Goal: Task Accomplishment & Management: Use online tool/utility

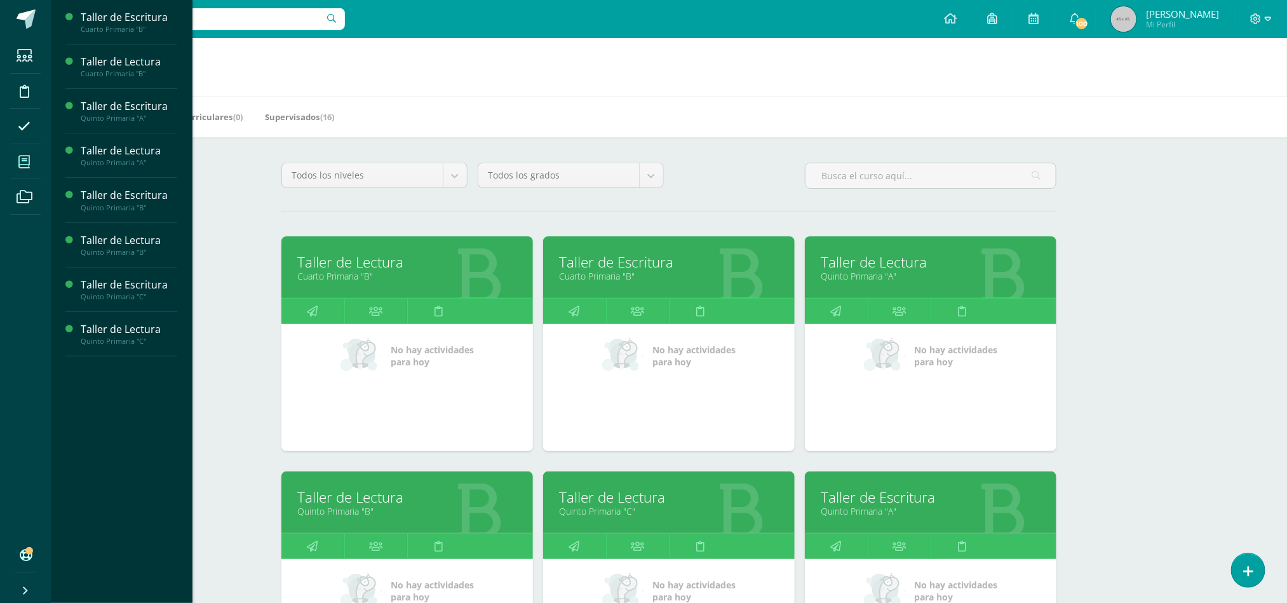
click at [636, 269] on link "Taller de Escritura" at bounding box center [669, 262] width 220 height 20
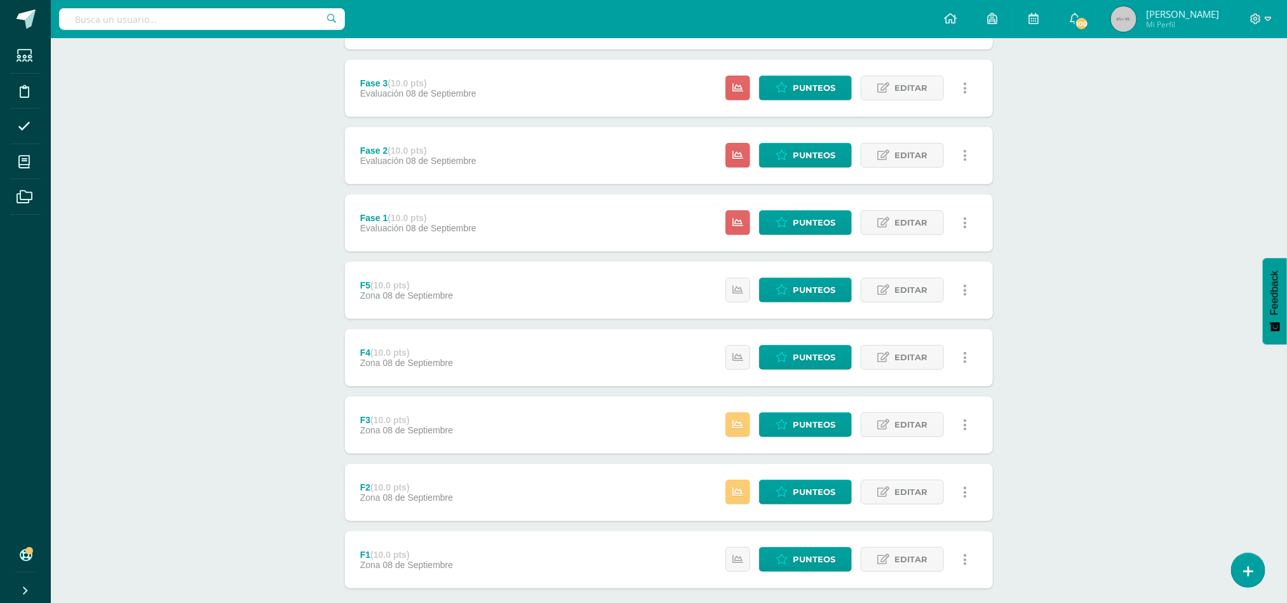
scroll to position [305, 0]
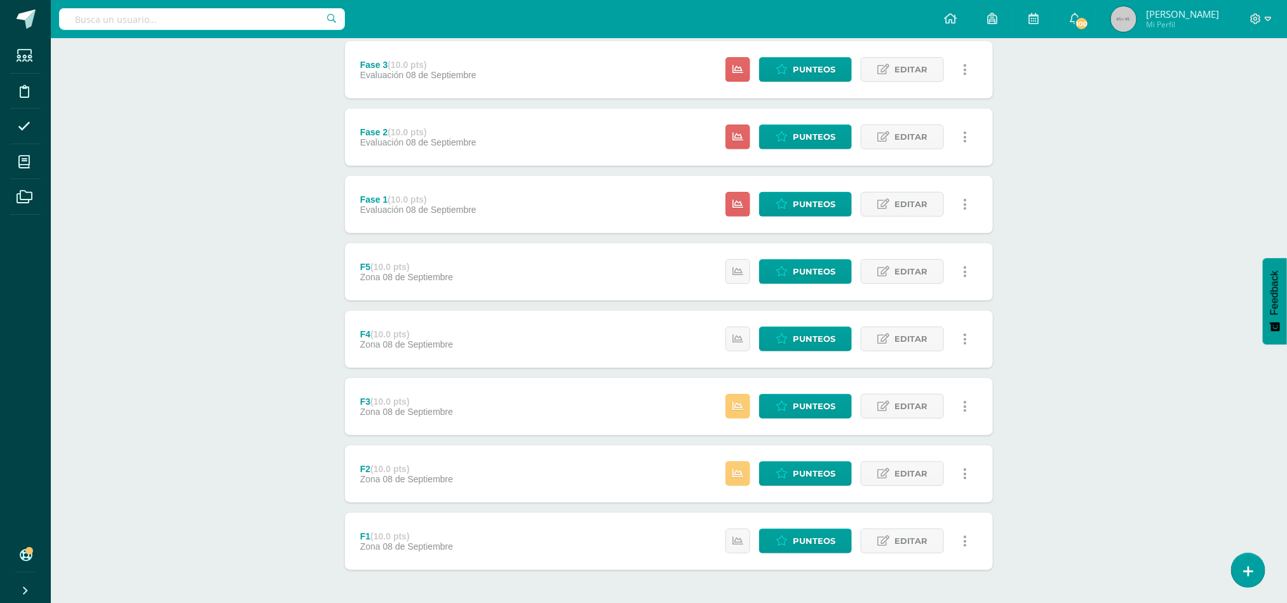
click at [574, 393] on div "F3 (10.0 pts) Zona [DATE] Estatus de Actividad: 3 Estudiantes sin calificar 0 E…" at bounding box center [669, 406] width 648 height 57
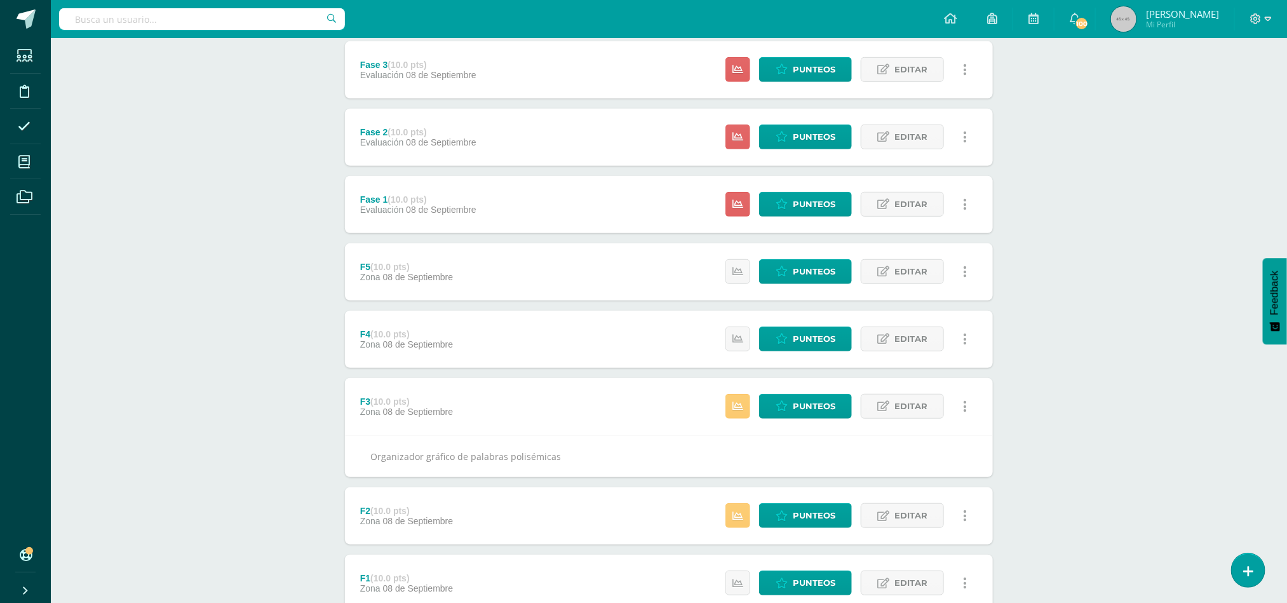
click at [563, 509] on div "F2 (10.0 pts) Zona [DATE] Estatus de Actividad: 2 Estudiantes sin calificar 0 E…" at bounding box center [669, 515] width 648 height 57
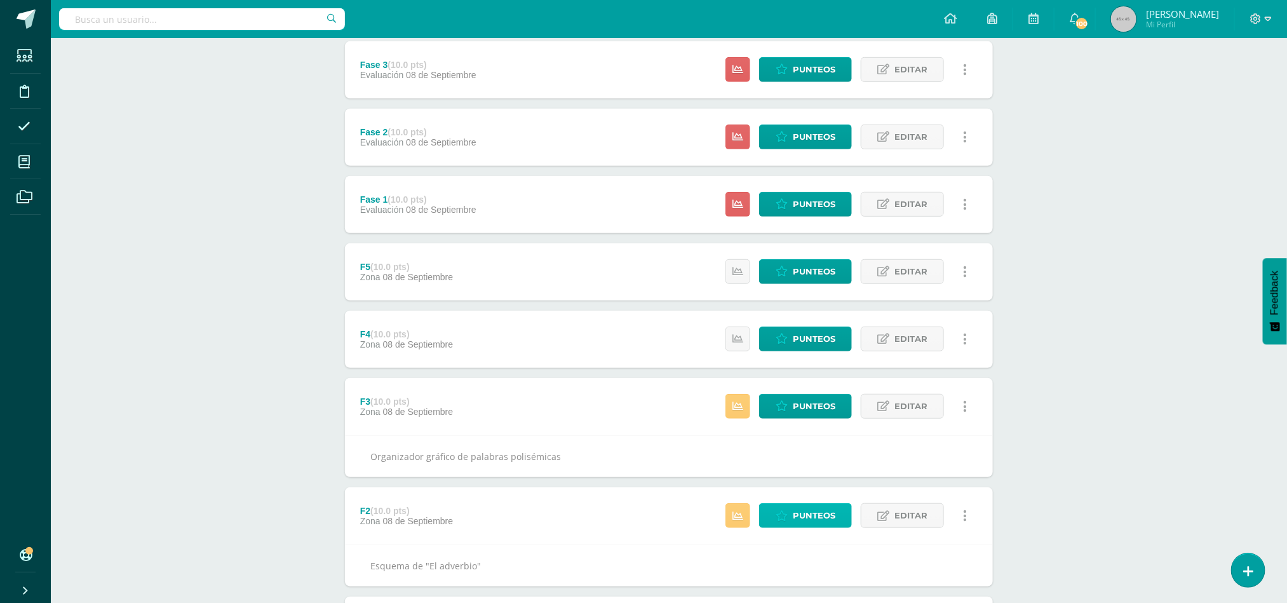
click at [797, 524] on span "Punteos" at bounding box center [814, 516] width 43 height 24
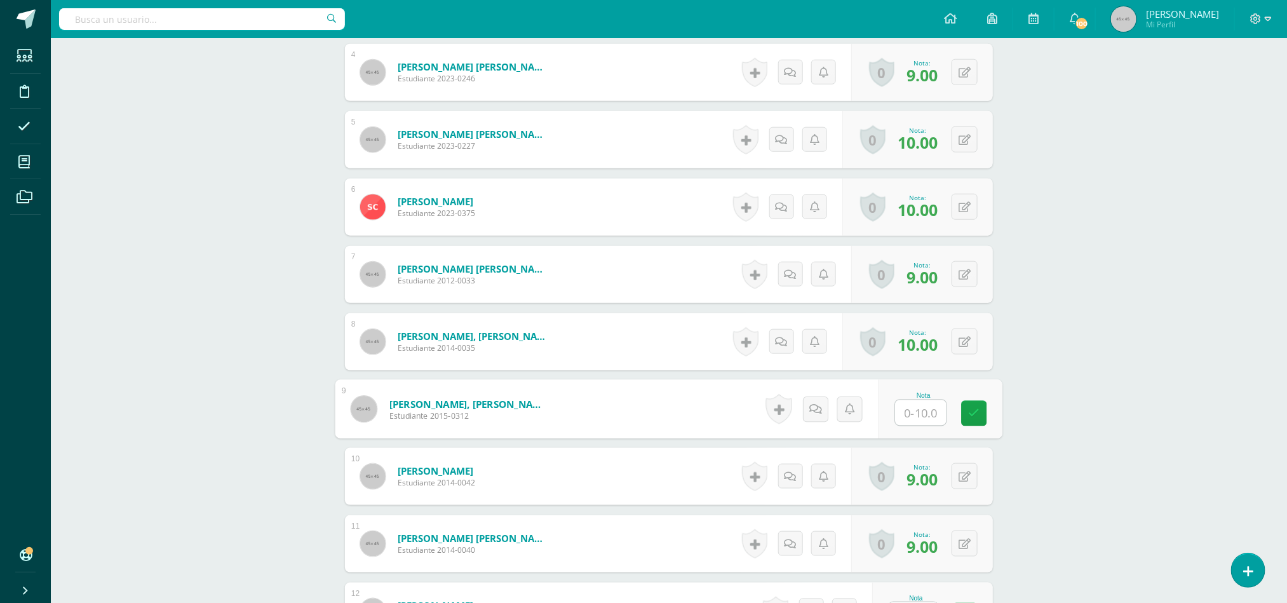
scroll to position [612, 0]
click at [919, 415] on input "text" at bounding box center [921, 412] width 51 height 25
type input "10"
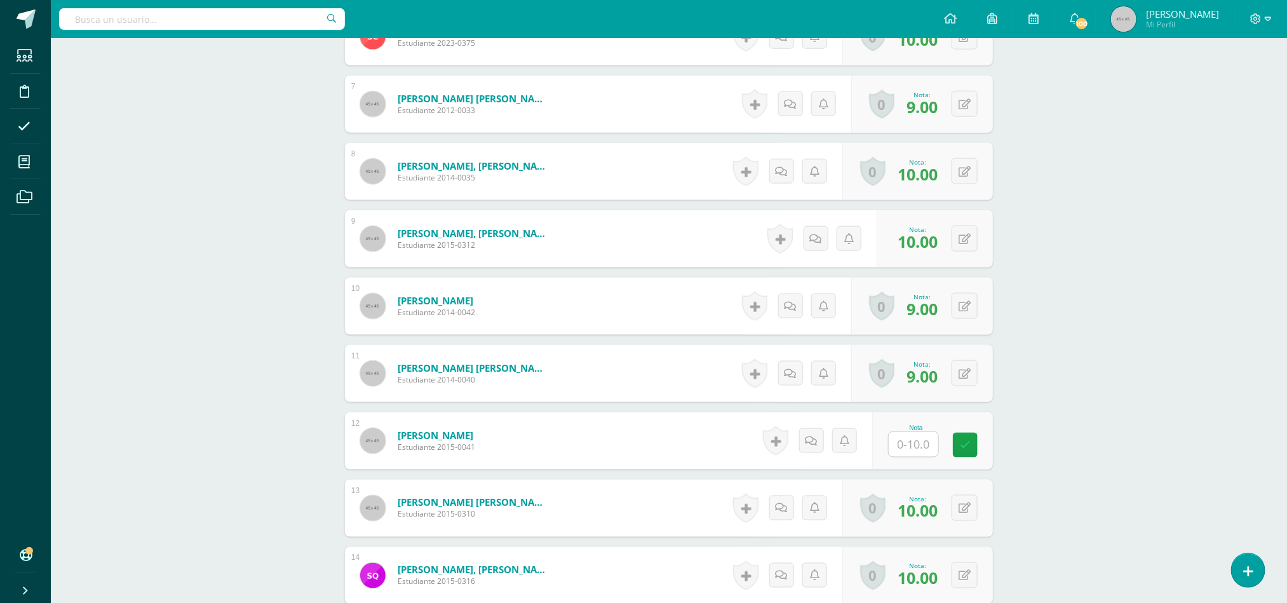
scroll to position [803, 0]
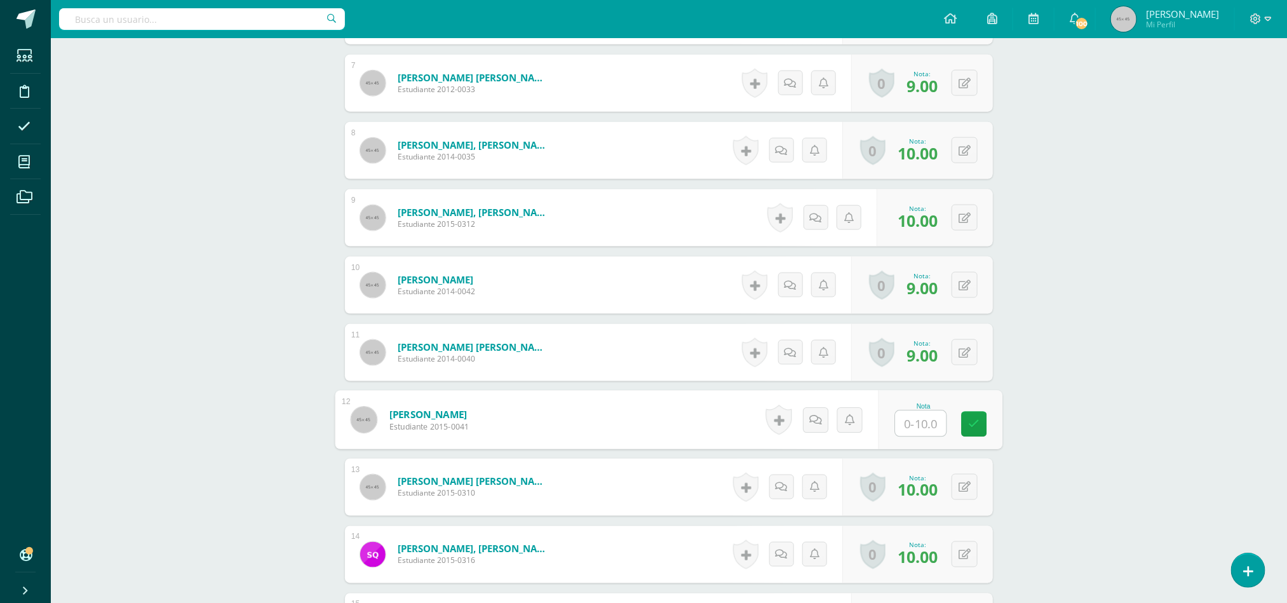
click at [930, 424] on input "text" at bounding box center [921, 423] width 51 height 25
type input "9"
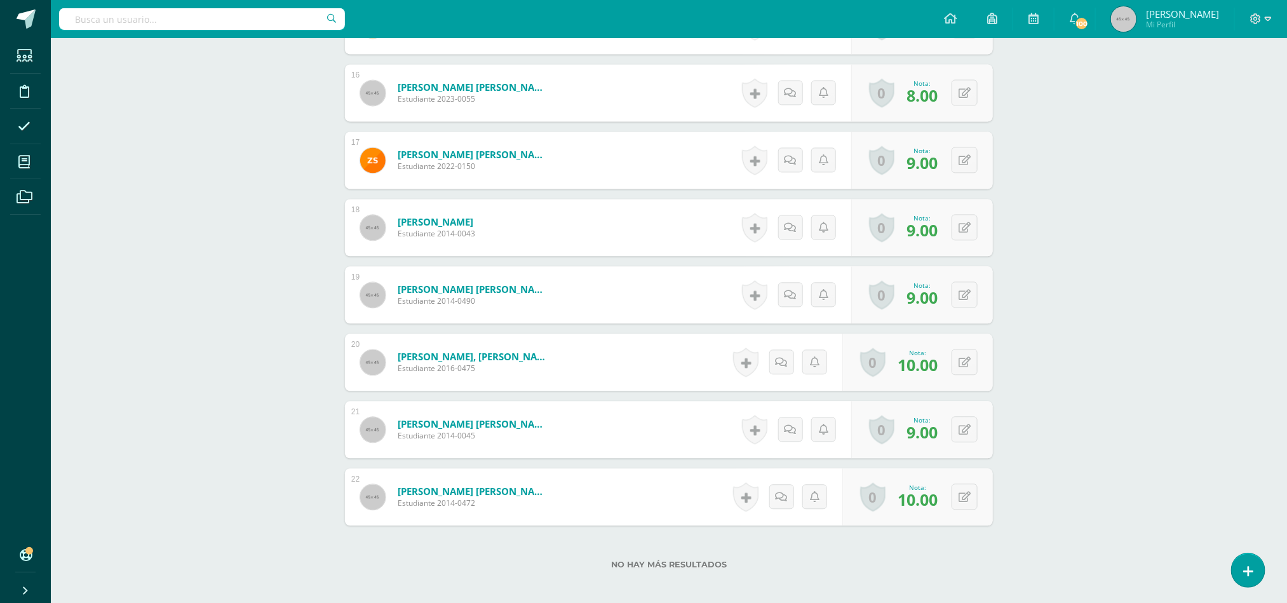
scroll to position [1472, 0]
